Goal: Check status

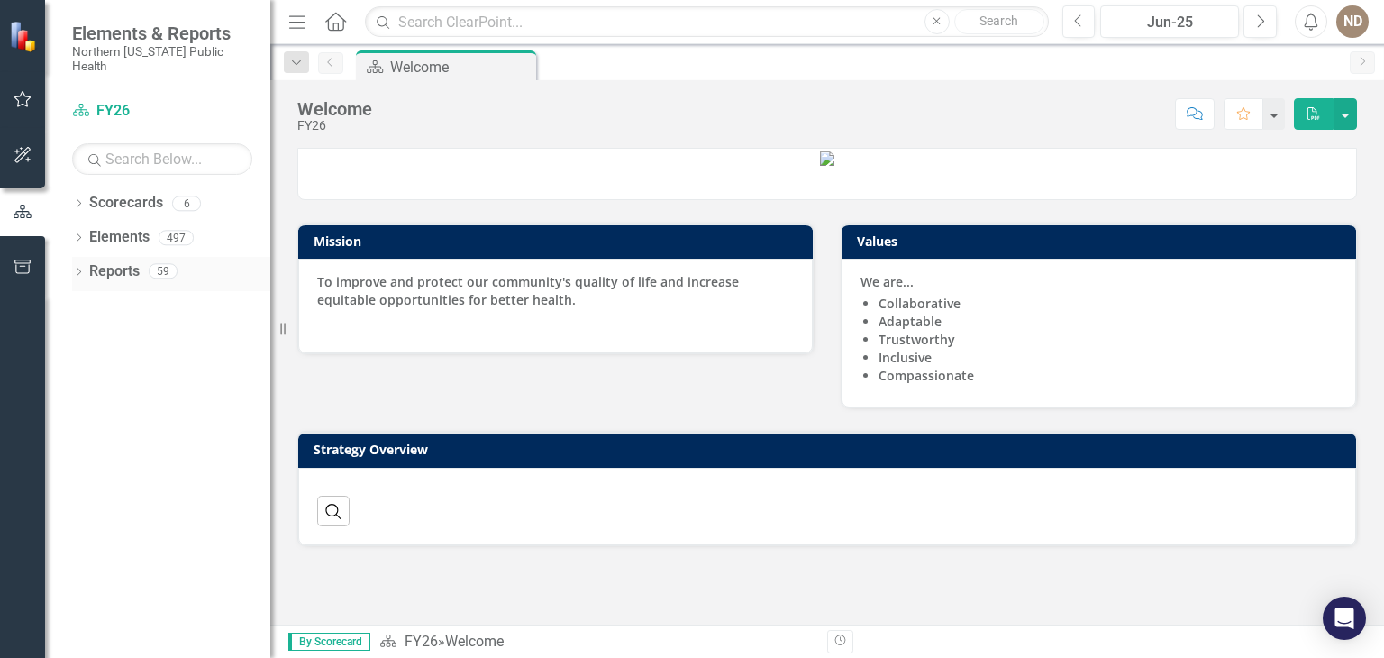
click at [81, 269] on icon "Dropdown" at bounding box center [78, 274] width 13 height 10
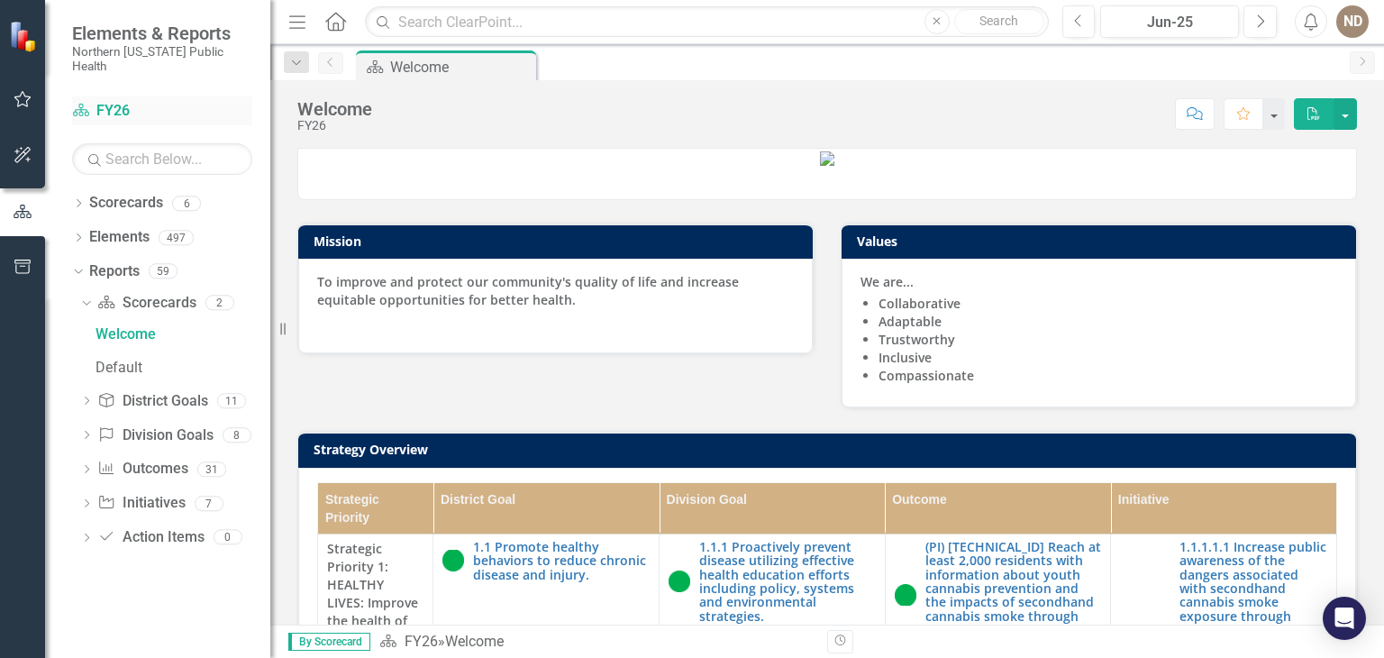
click at [115, 101] on link "Scorecard FY26" at bounding box center [162, 111] width 180 height 21
click at [77, 200] on icon "Dropdown" at bounding box center [78, 205] width 13 height 10
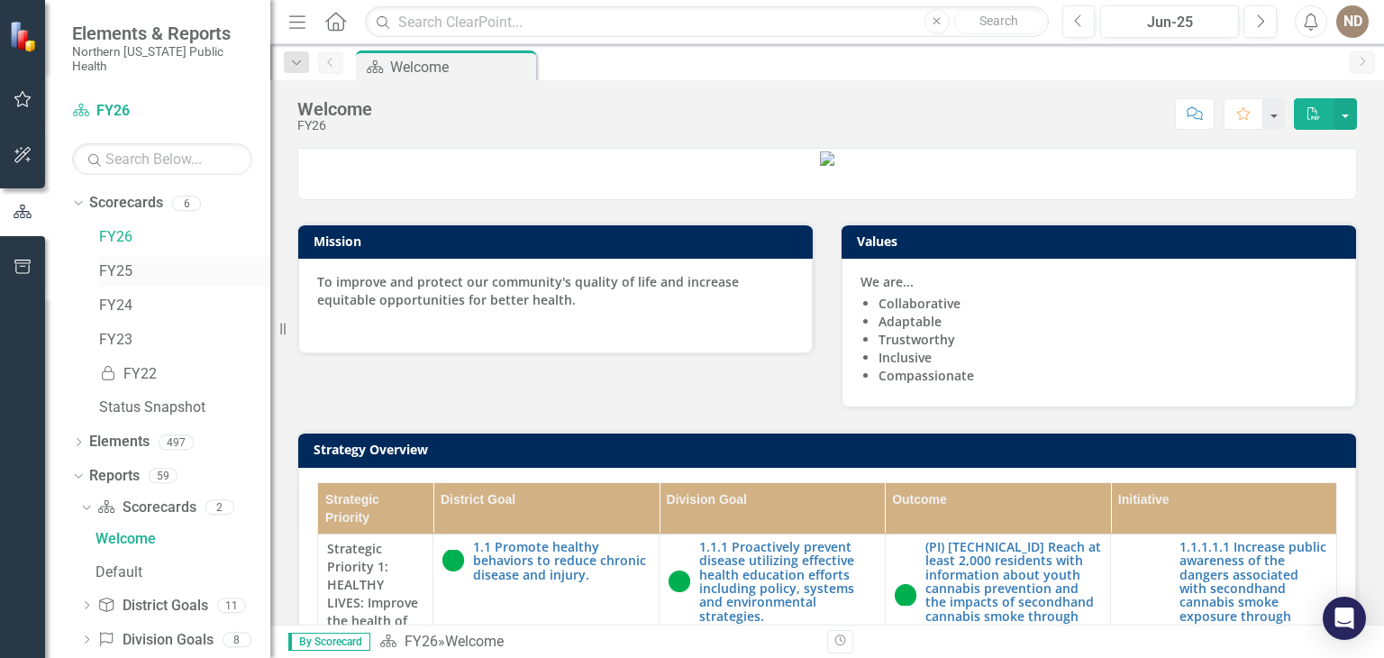
click at [104, 261] on link "FY25" at bounding box center [184, 271] width 171 height 21
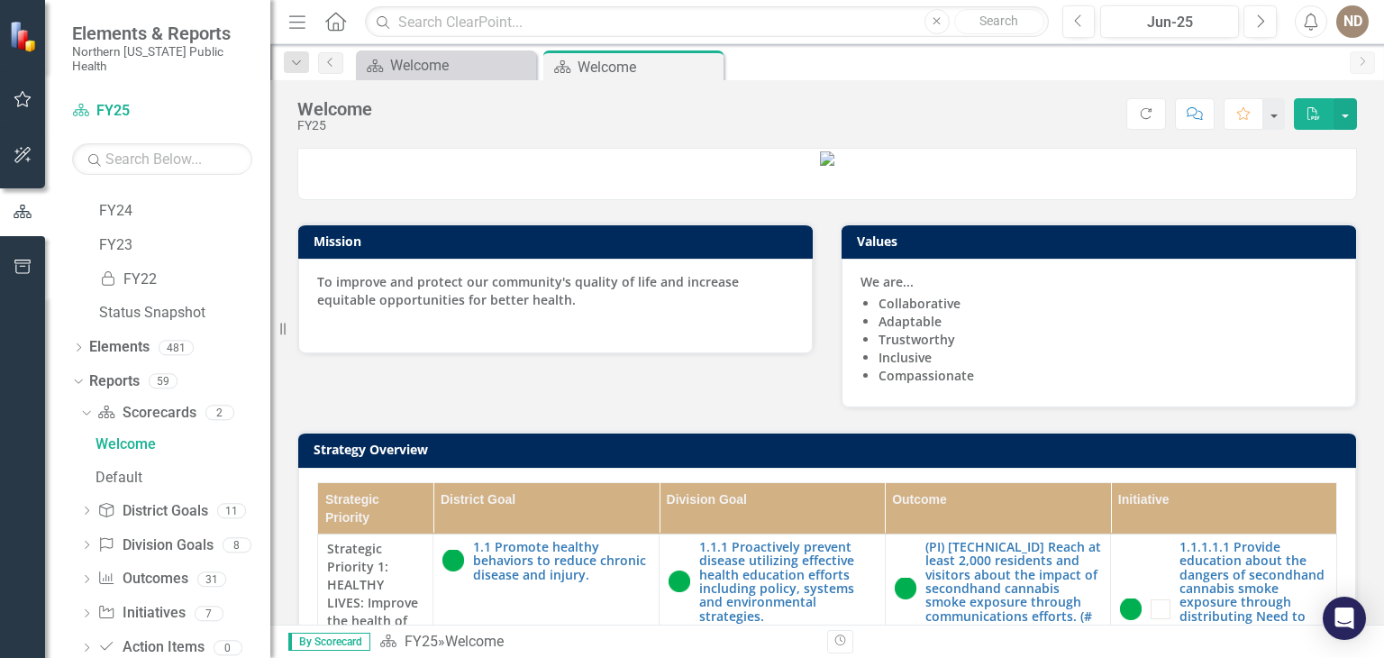
scroll to position [115, 0]
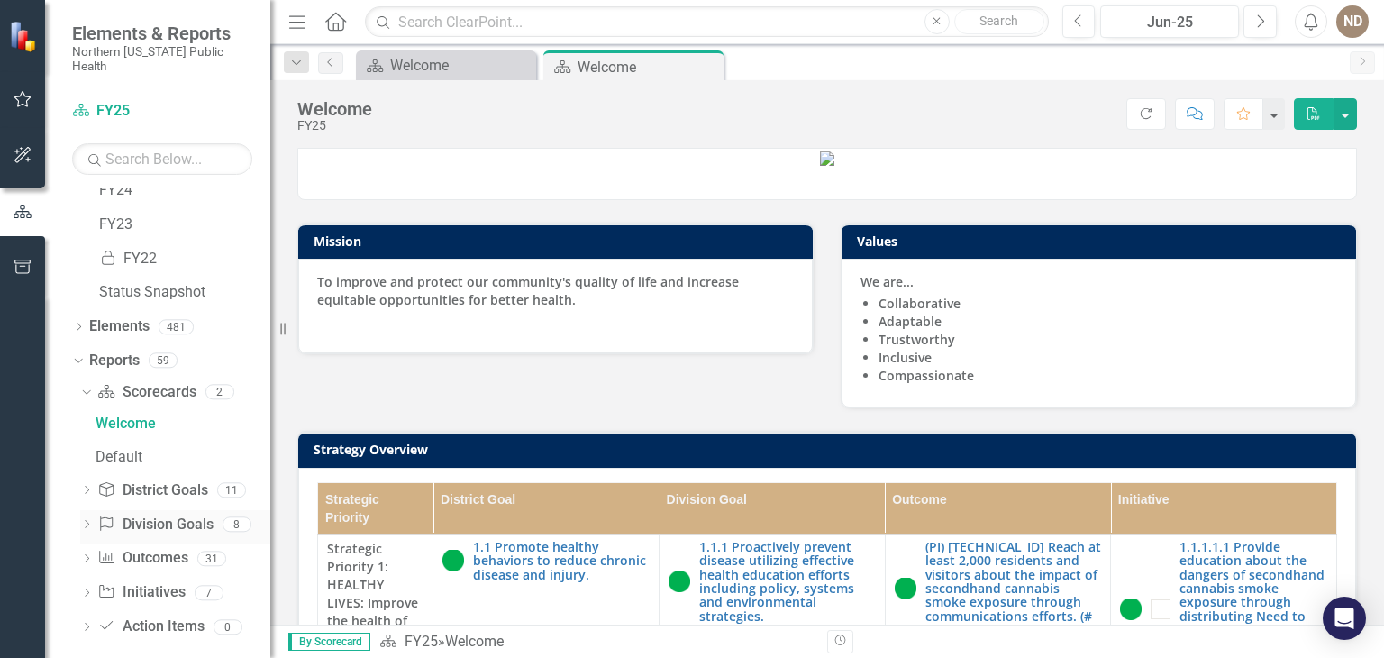
click at [83, 519] on div "Dropdown" at bounding box center [86, 526] width 13 height 15
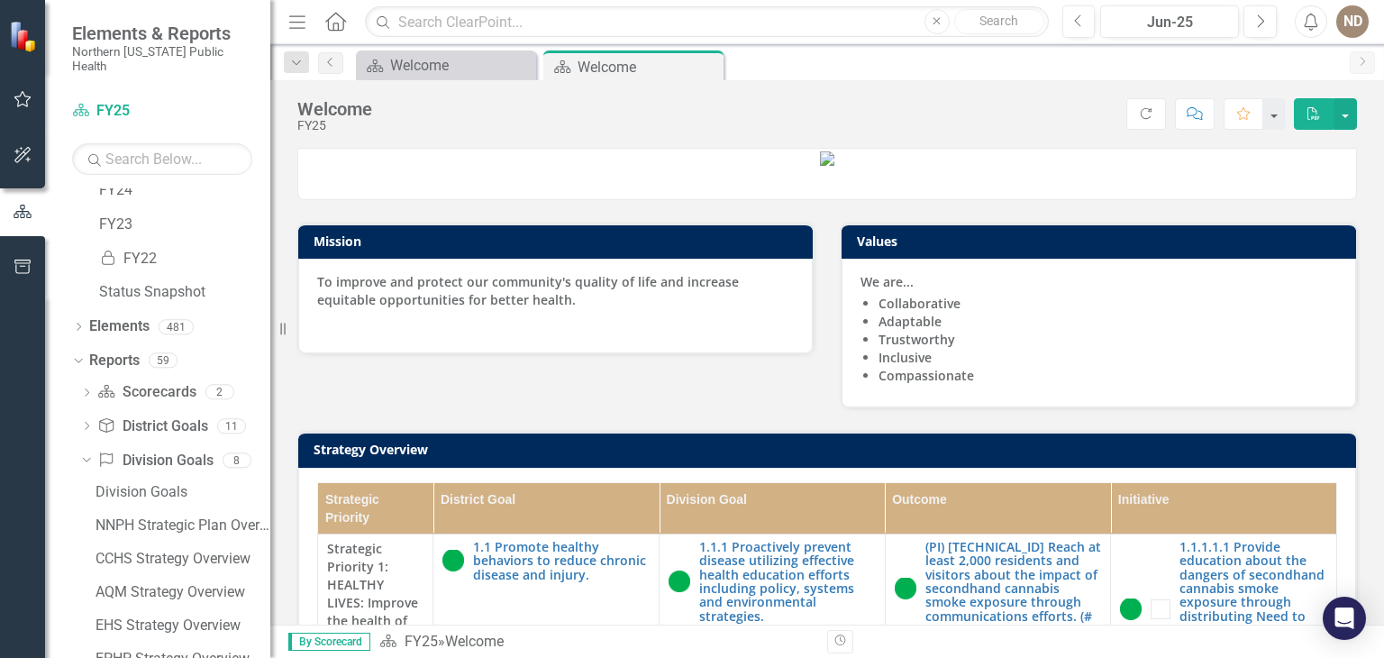
scroll to position [315, 0]
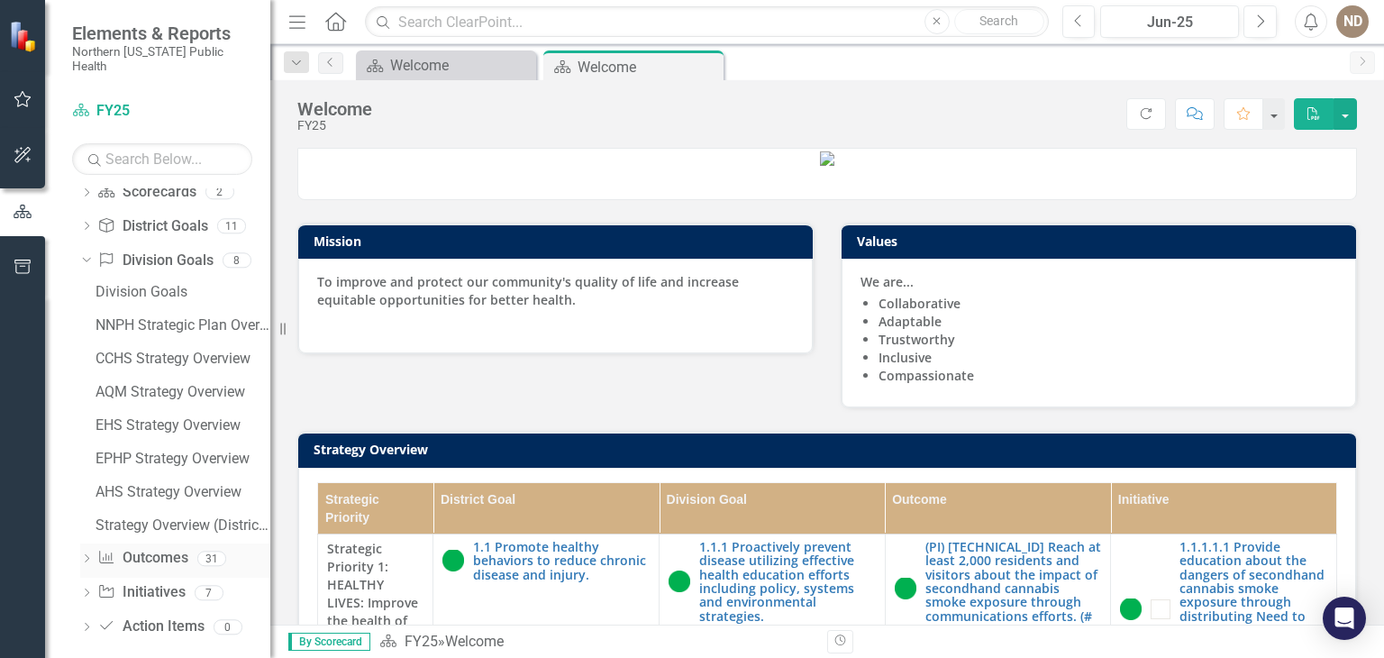
click at [81, 555] on icon "Dropdown" at bounding box center [86, 560] width 13 height 10
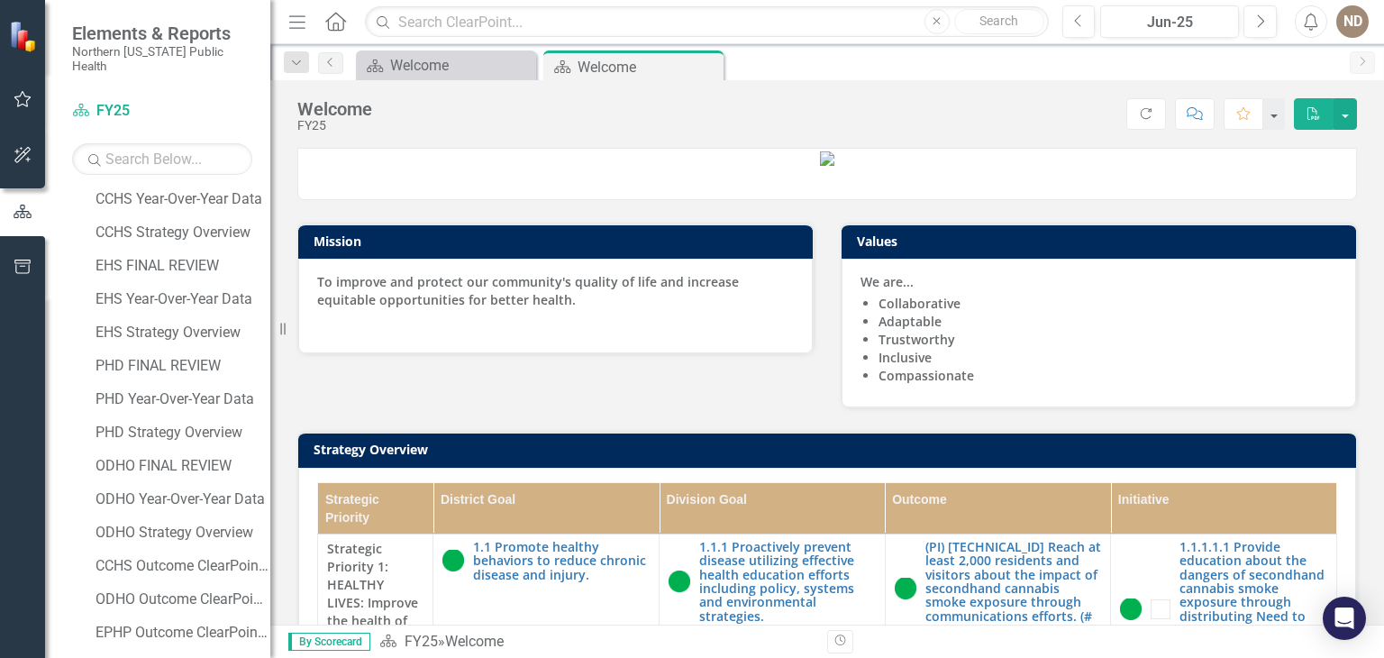
scroll to position [793, 0]
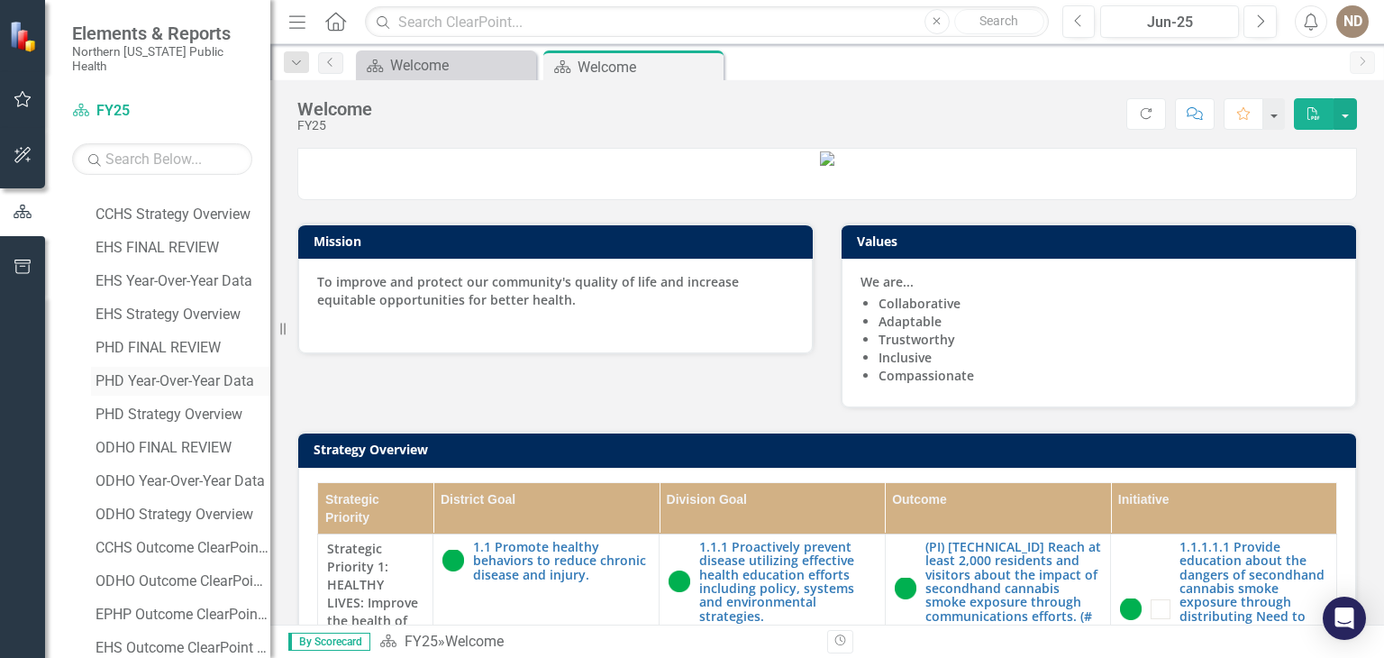
click at [212, 373] on div "PHD Year-Over-Year Data" at bounding box center [183, 381] width 175 height 16
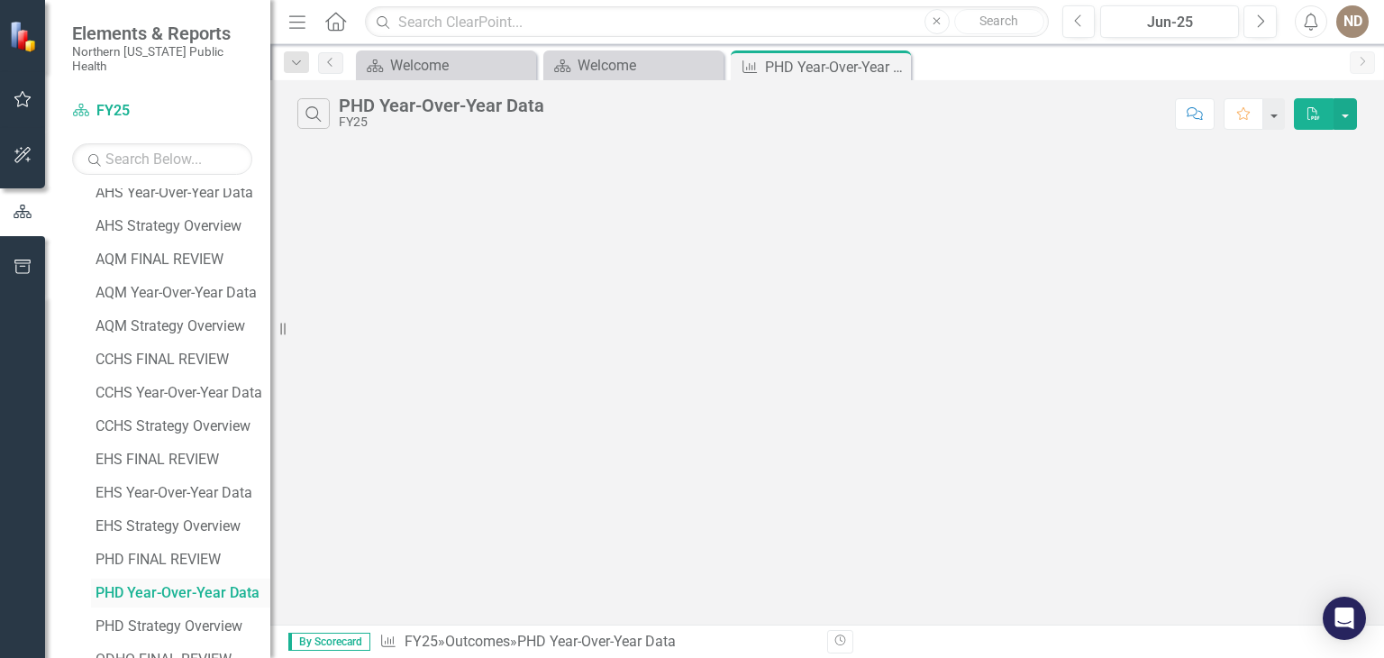
scroll to position [516, 0]
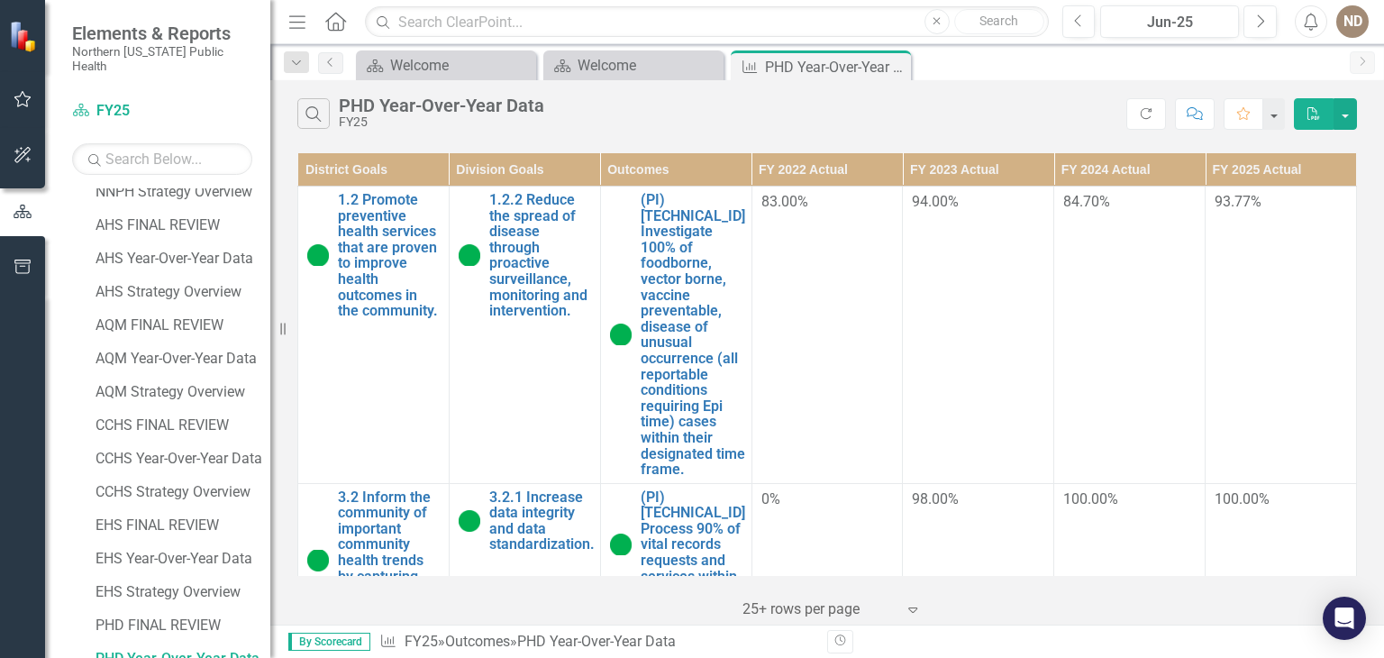
drag, startPoint x: 1357, startPoint y: 194, endPoint x: 1352, endPoint y: 220, distance: 26.5
click at [1352, 220] on div "District Goals Division Goals Outcomes FY 2022 Actual FY 2023 Actual FY 2024 Ac…" at bounding box center [827, 364] width 1060 height 424
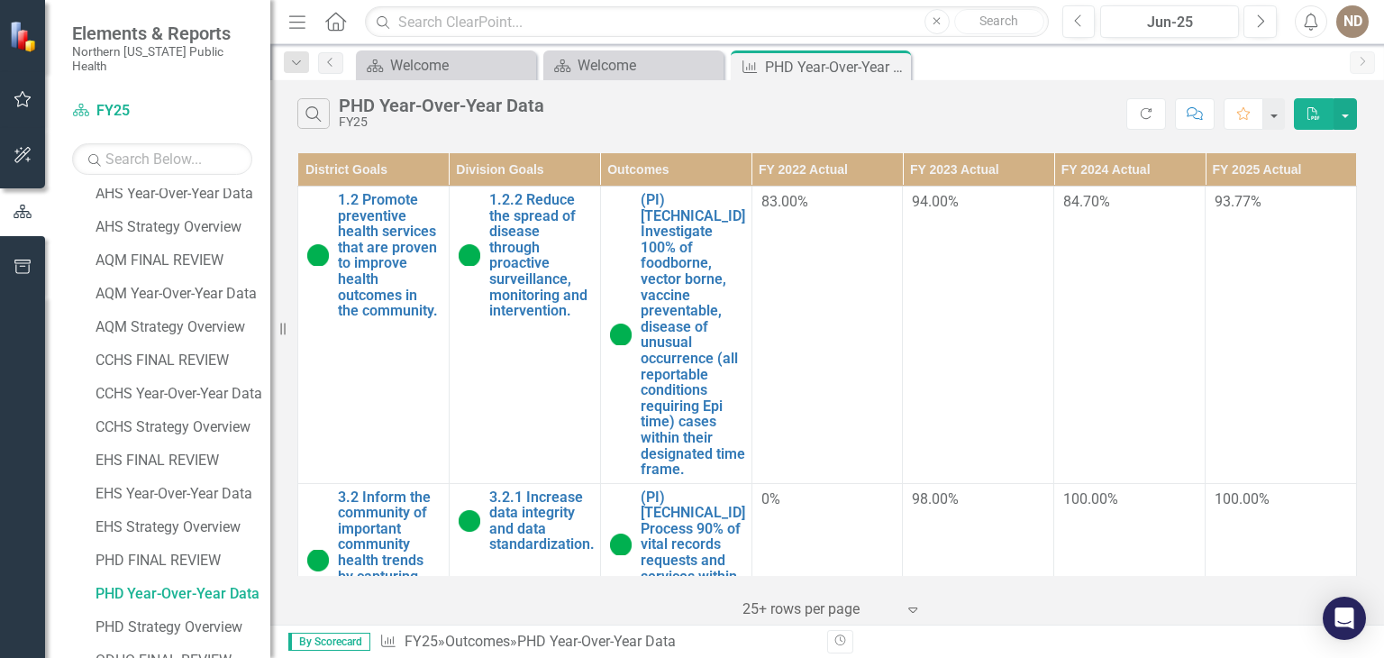
scroll to position [585, 0]
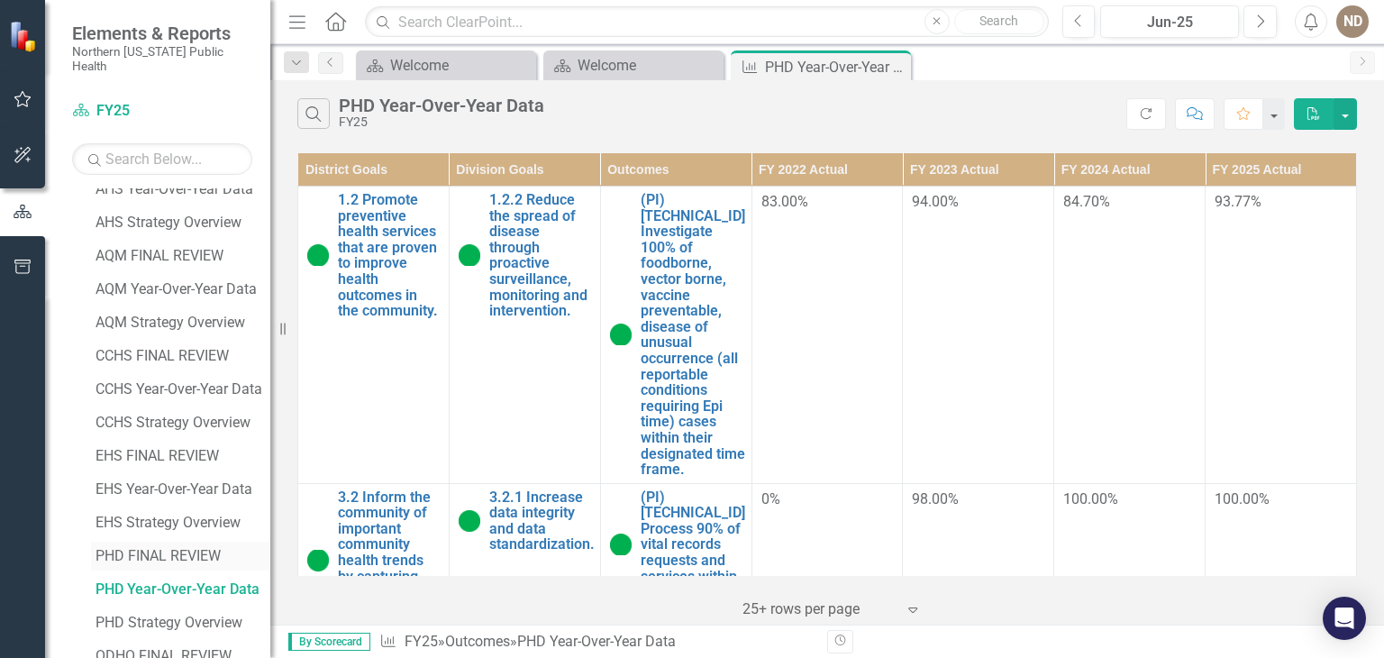
click at [161, 548] on div "PHD FINAL REVIEW" at bounding box center [183, 556] width 175 height 16
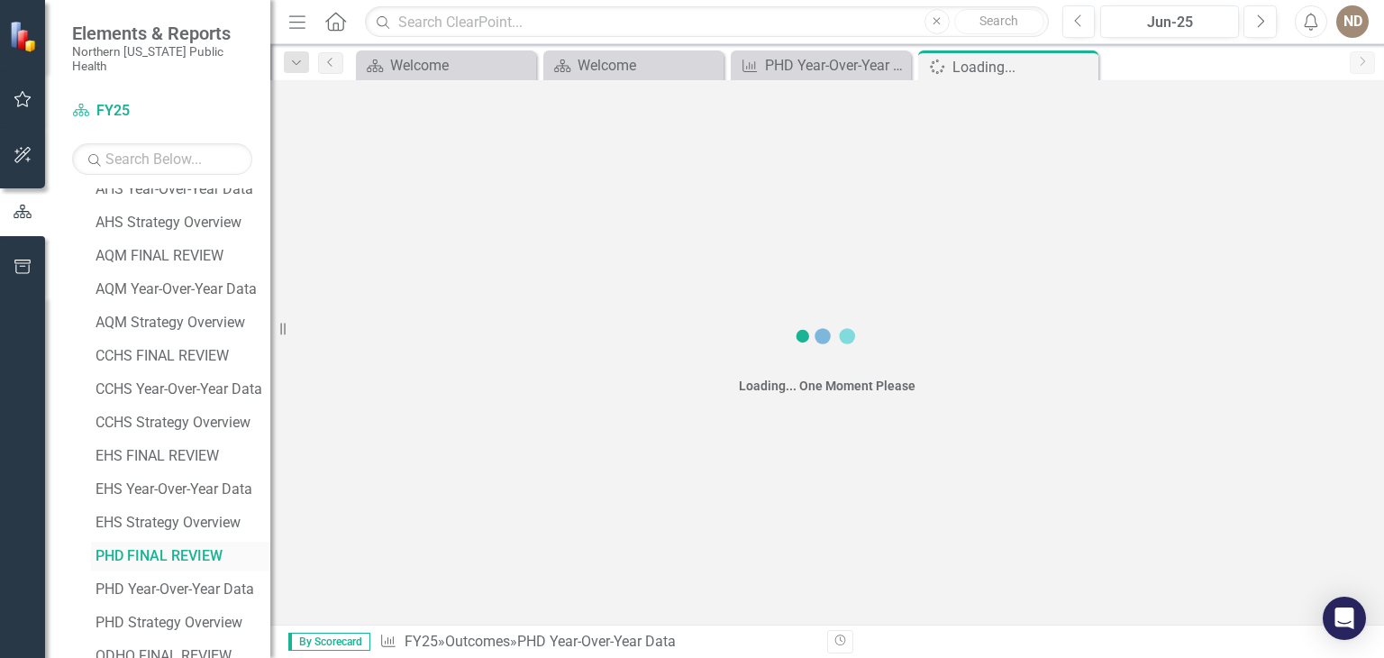
scroll to position [483, 0]
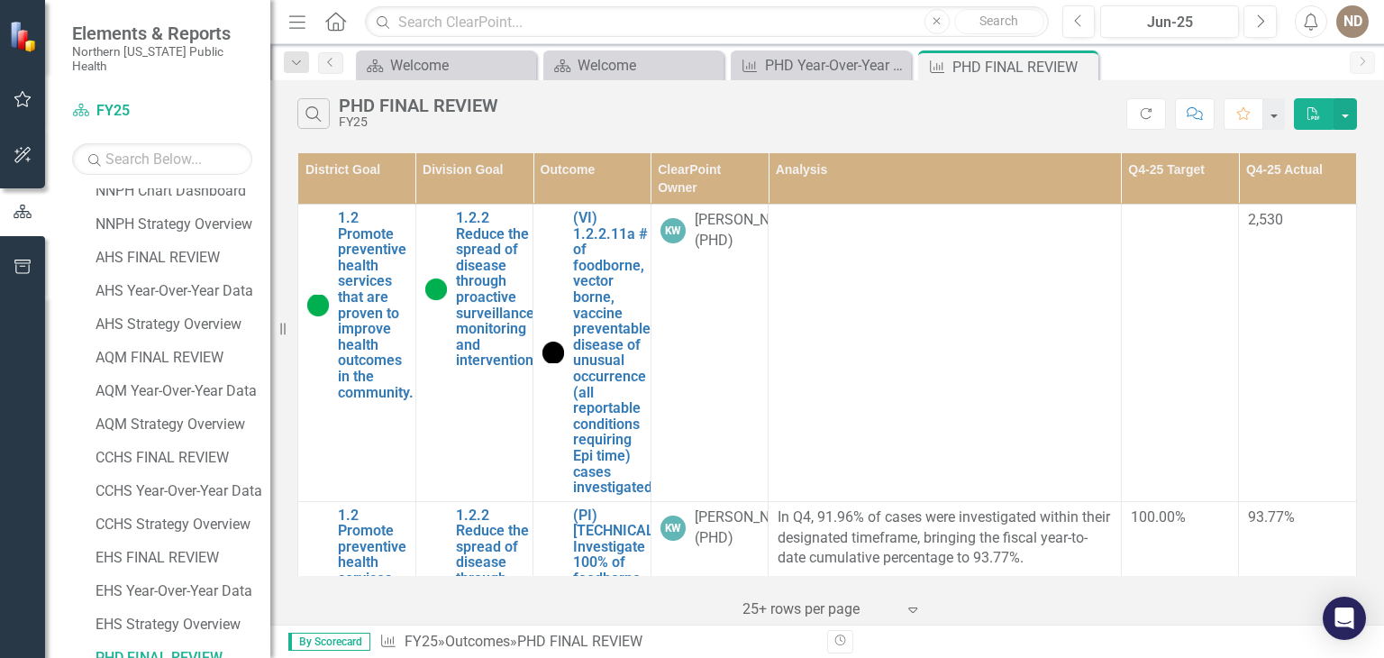
click at [1163, 167] on th "Q4-25 Target" at bounding box center [1180, 178] width 118 height 51
click at [1275, 123] on button "button" at bounding box center [1273, 114] width 23 height 32
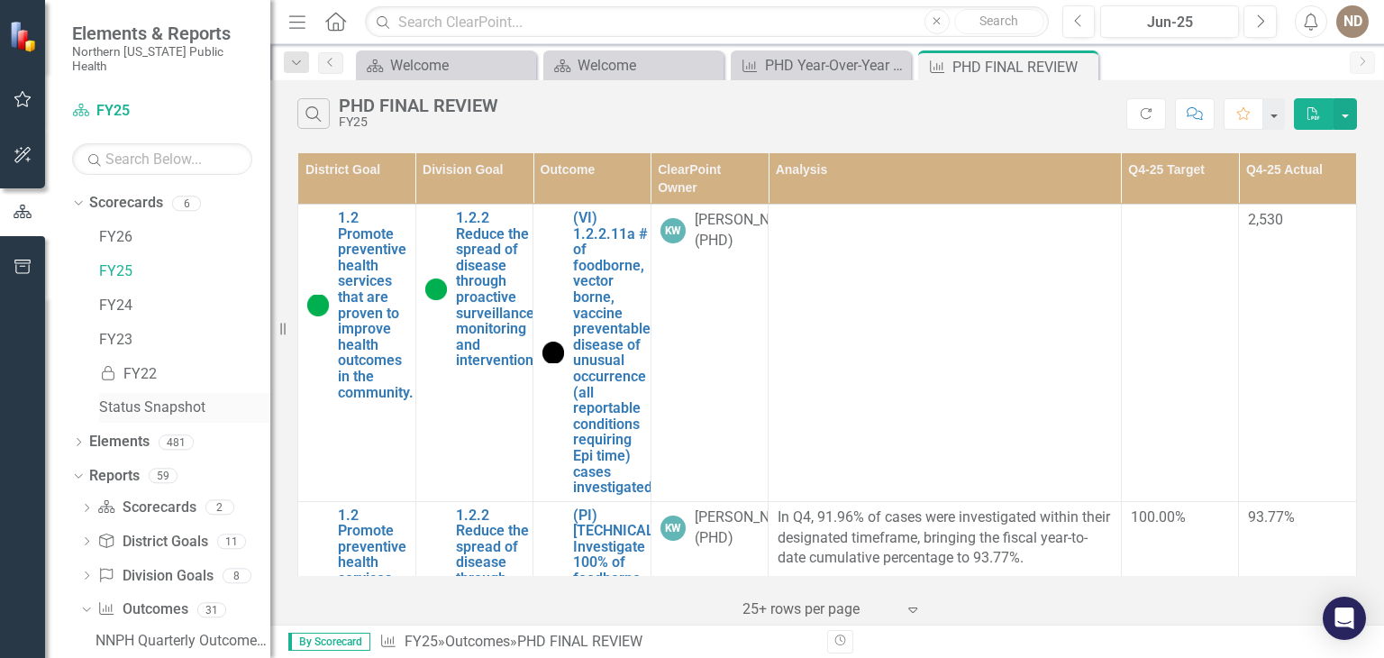
click at [191, 397] on link "Status Snapshot" at bounding box center [184, 407] width 171 height 21
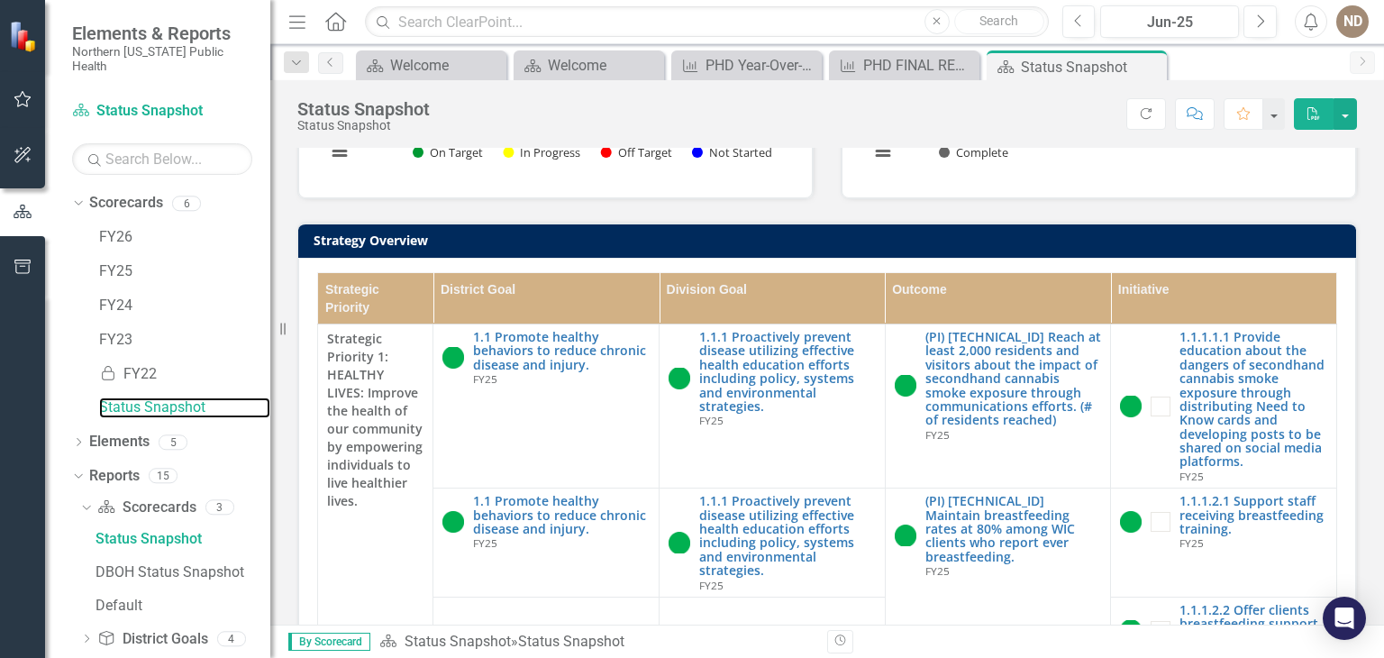
scroll to position [1100, 0]
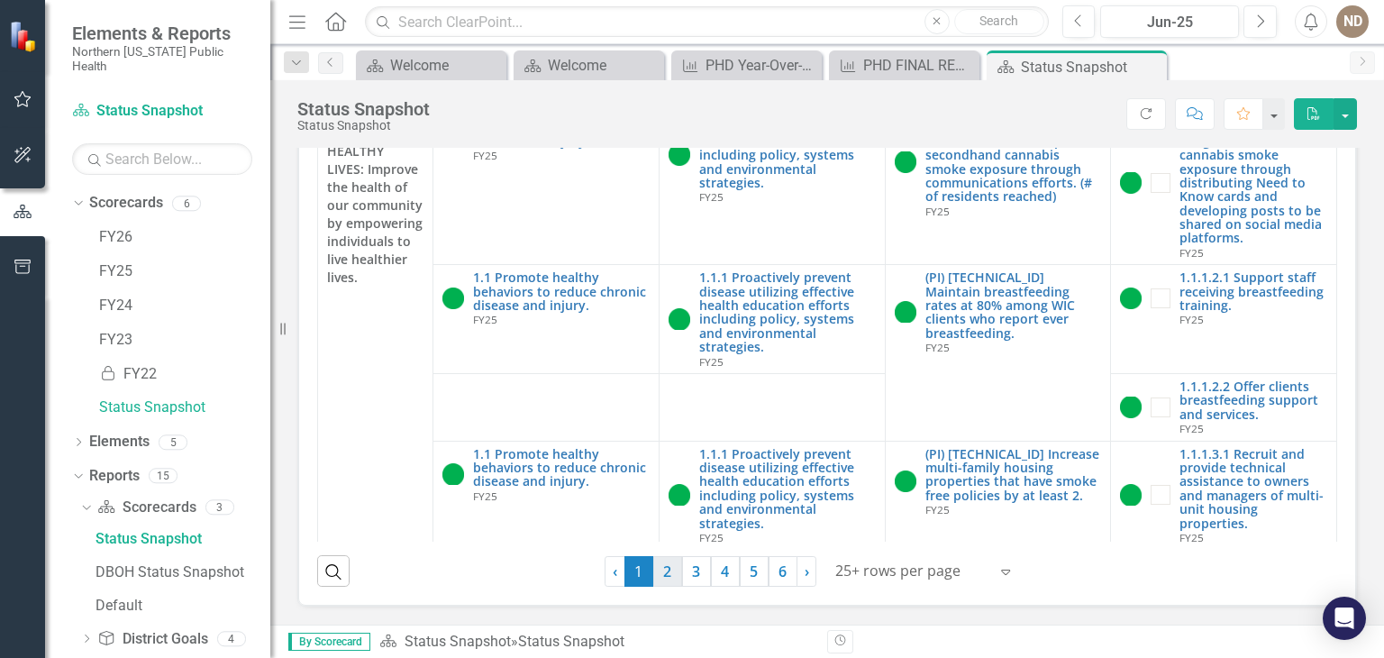
click at [653, 566] on link "2" at bounding box center [667, 571] width 29 height 31
click at [793, 576] on link "3" at bounding box center [800, 571] width 29 height 31
click at [818, 580] on link "4" at bounding box center [829, 571] width 29 height 31
click at [860, 585] on link "5" at bounding box center [858, 571] width 29 height 31
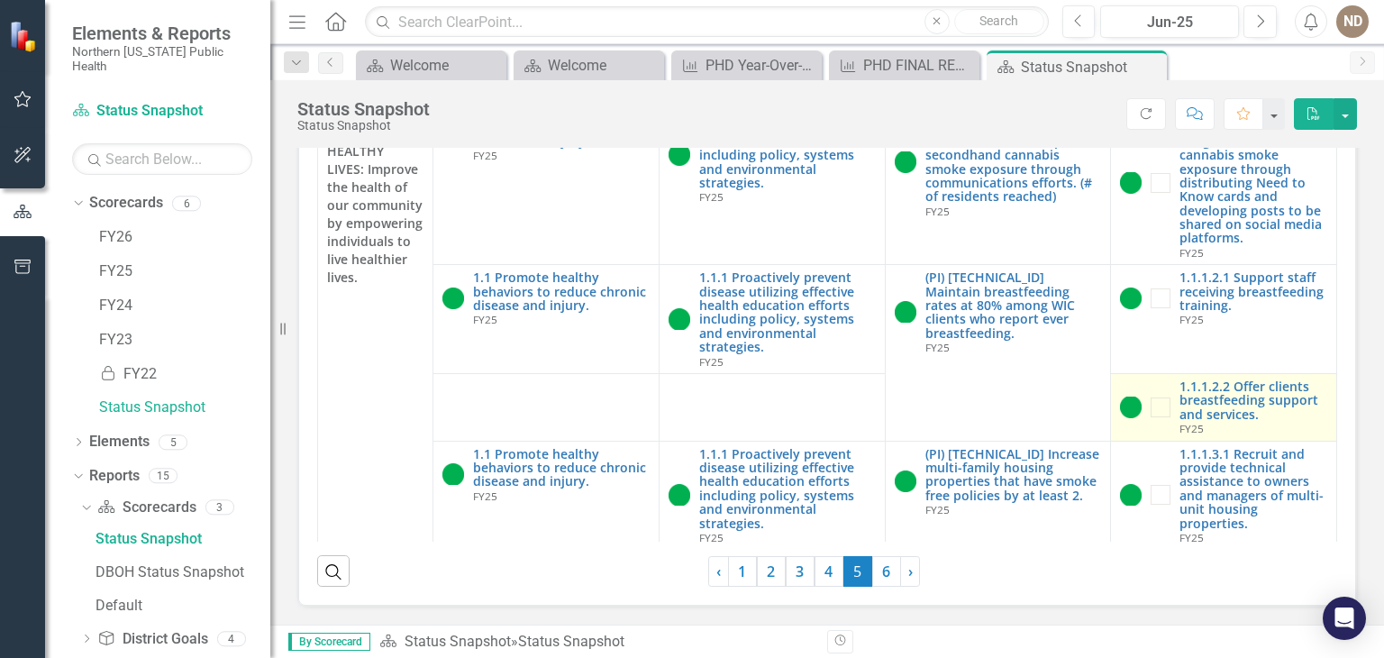
drag, startPoint x: 860, startPoint y: 585, endPoint x: 1189, endPoint y: 437, distance: 360.7
click at [1189, 437] on div "Strategic Priority District Goal Division Goal Outcome Initiative Strategic Pri…" at bounding box center [827, 318] width 1020 height 538
